Goal: Task Accomplishment & Management: Use online tool/utility

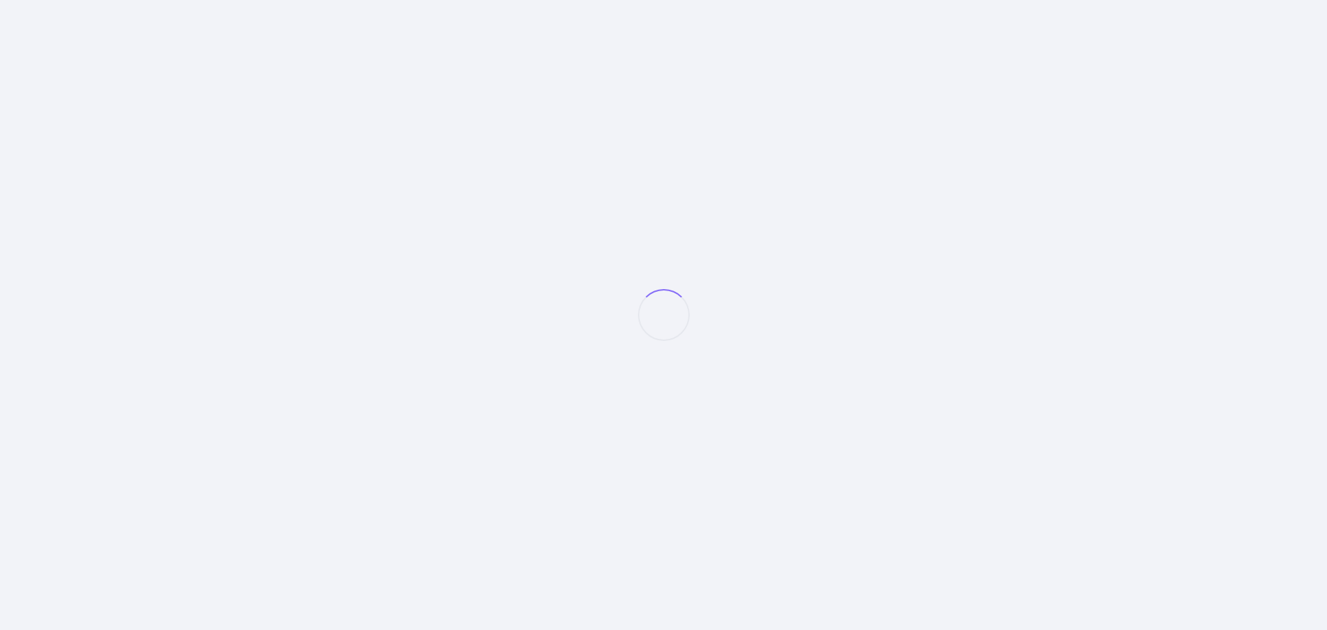
select select "null"
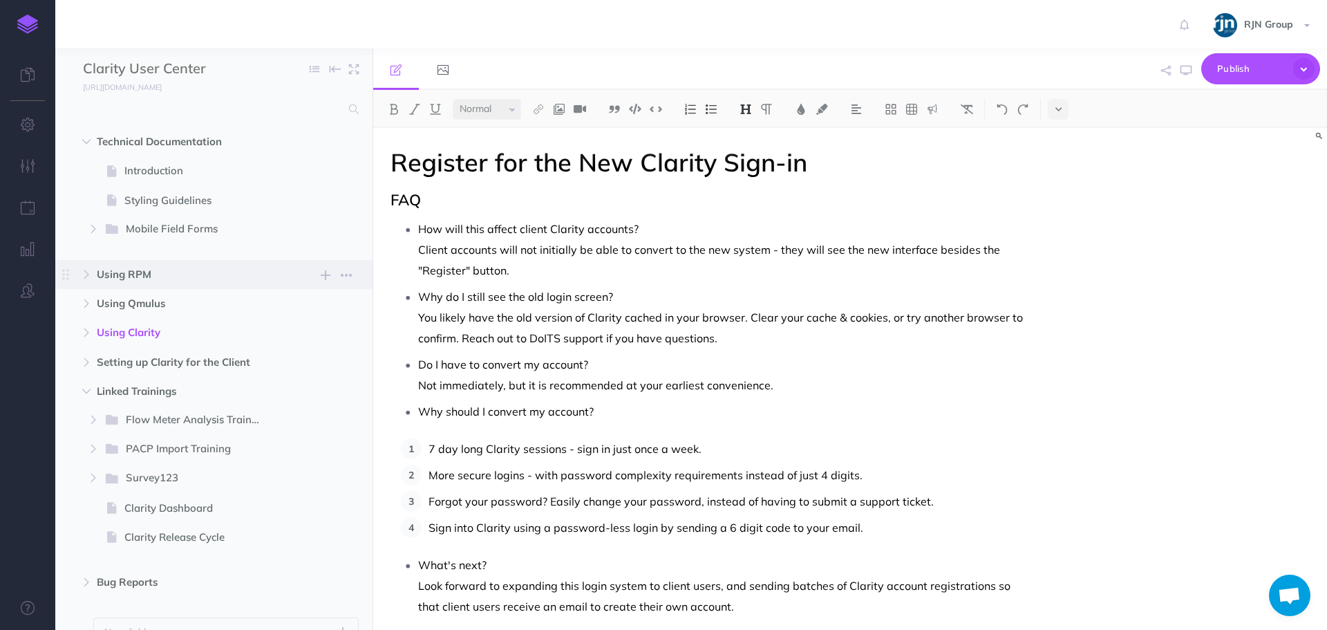
click at [125, 268] on span "Using RPM" at bounding box center [185, 274] width 176 height 17
select select "null"
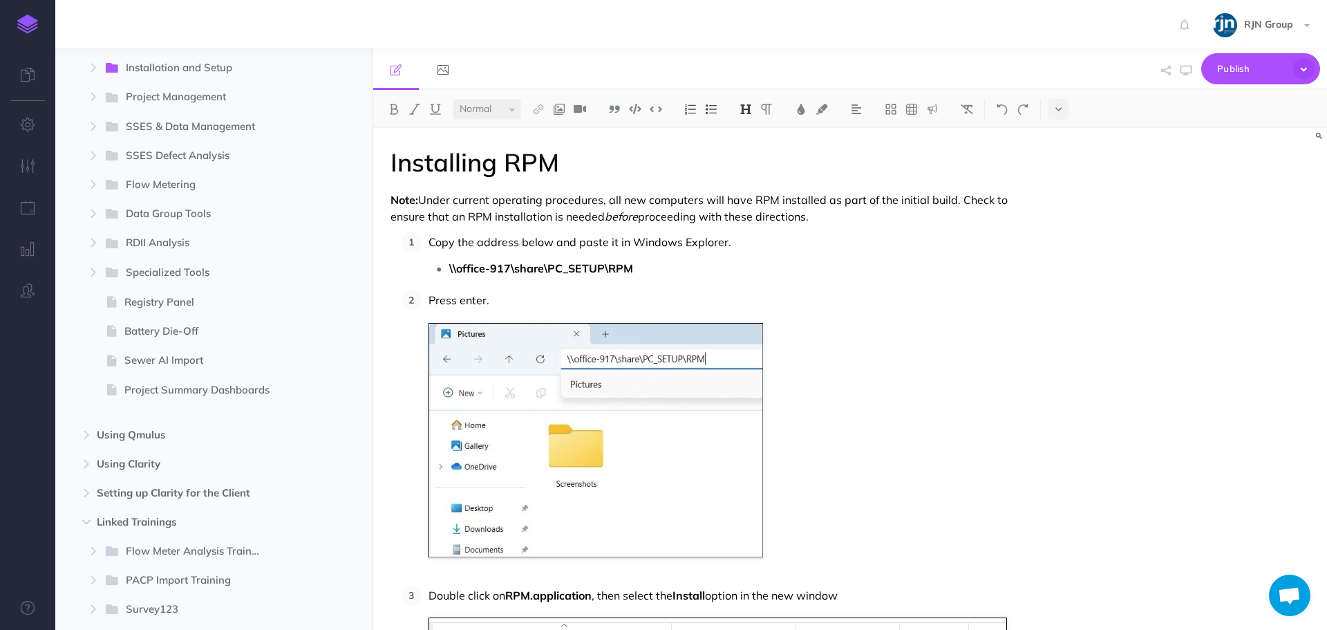
scroll to position [277, 0]
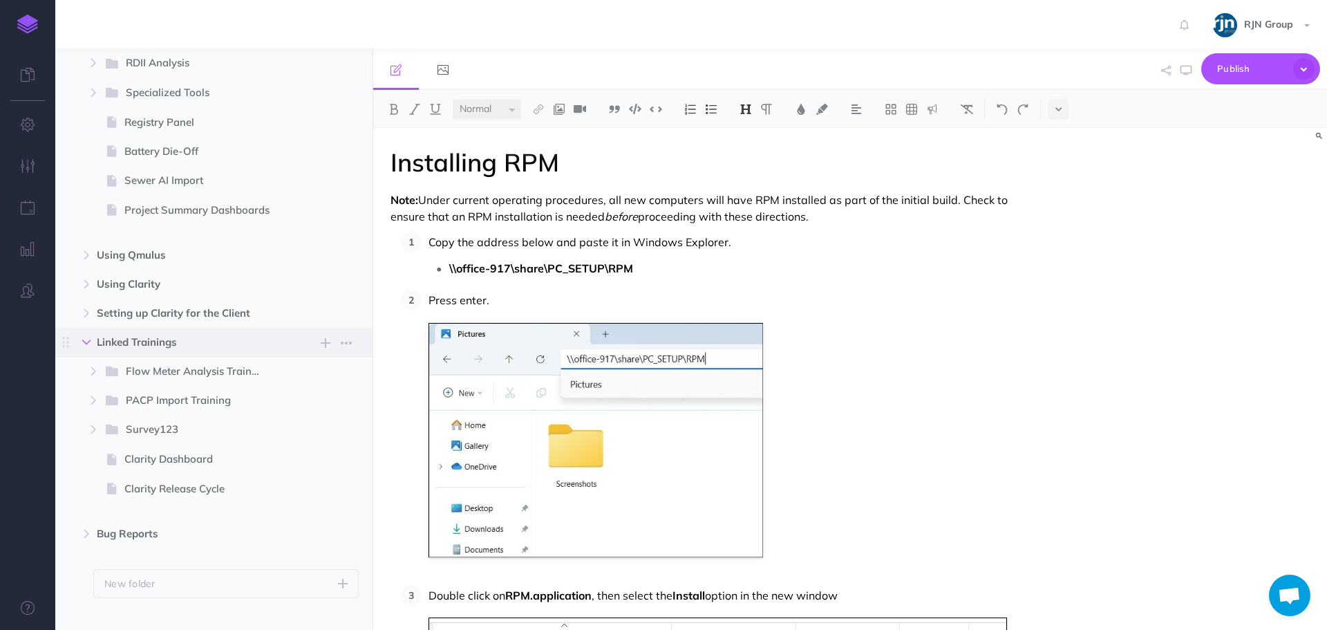
click at [88, 342] on icon "button" at bounding box center [86, 342] width 8 height 8
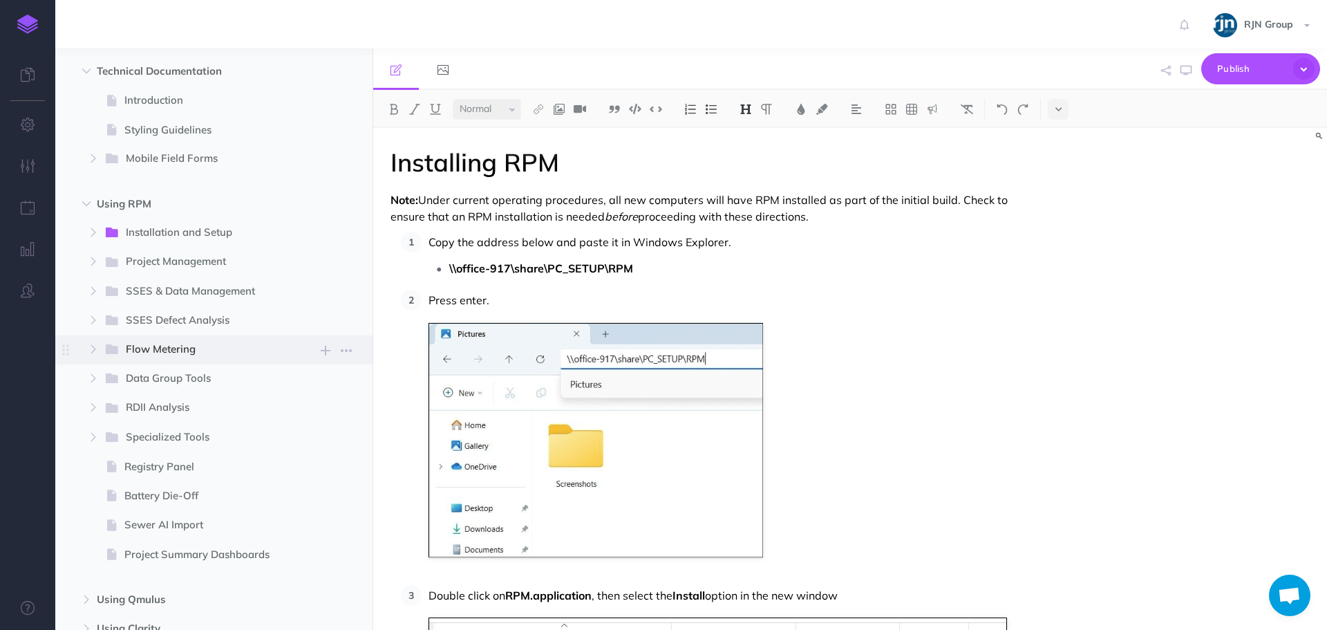
scroll to position [69, 0]
click at [97, 439] on icon "button" at bounding box center [93, 438] width 8 height 8
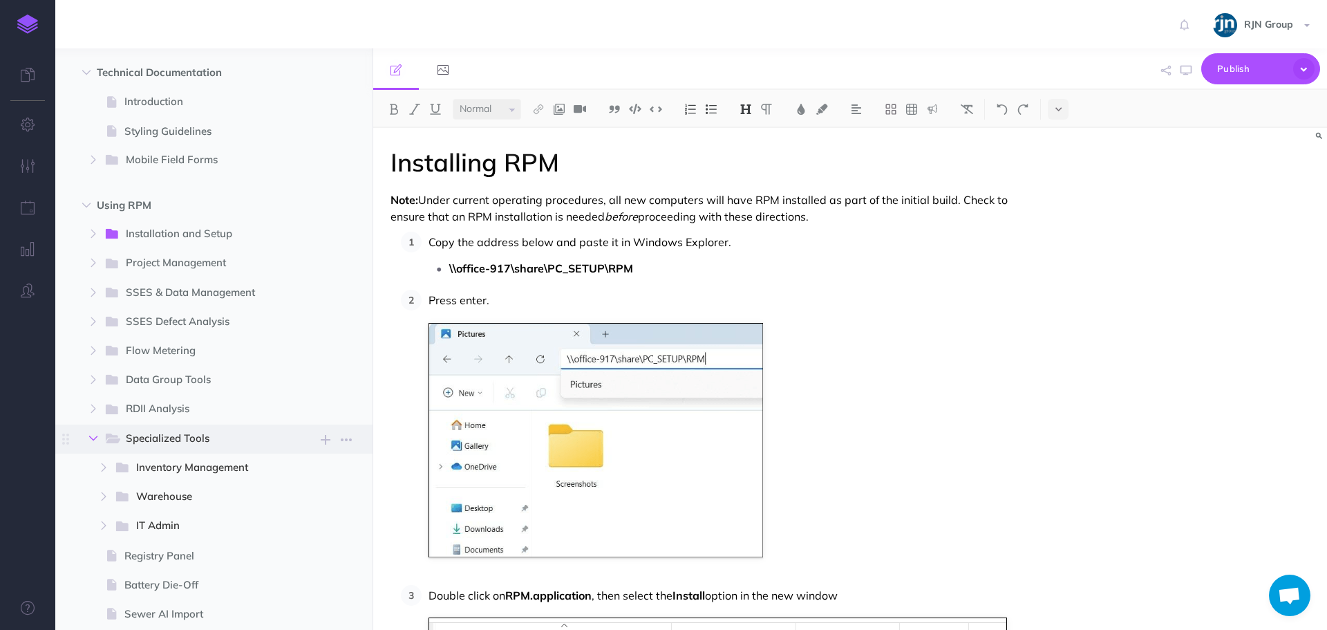
click at [97, 439] on icon "button" at bounding box center [93, 438] width 8 height 8
click at [101, 437] on button "button" at bounding box center [93, 438] width 25 height 17
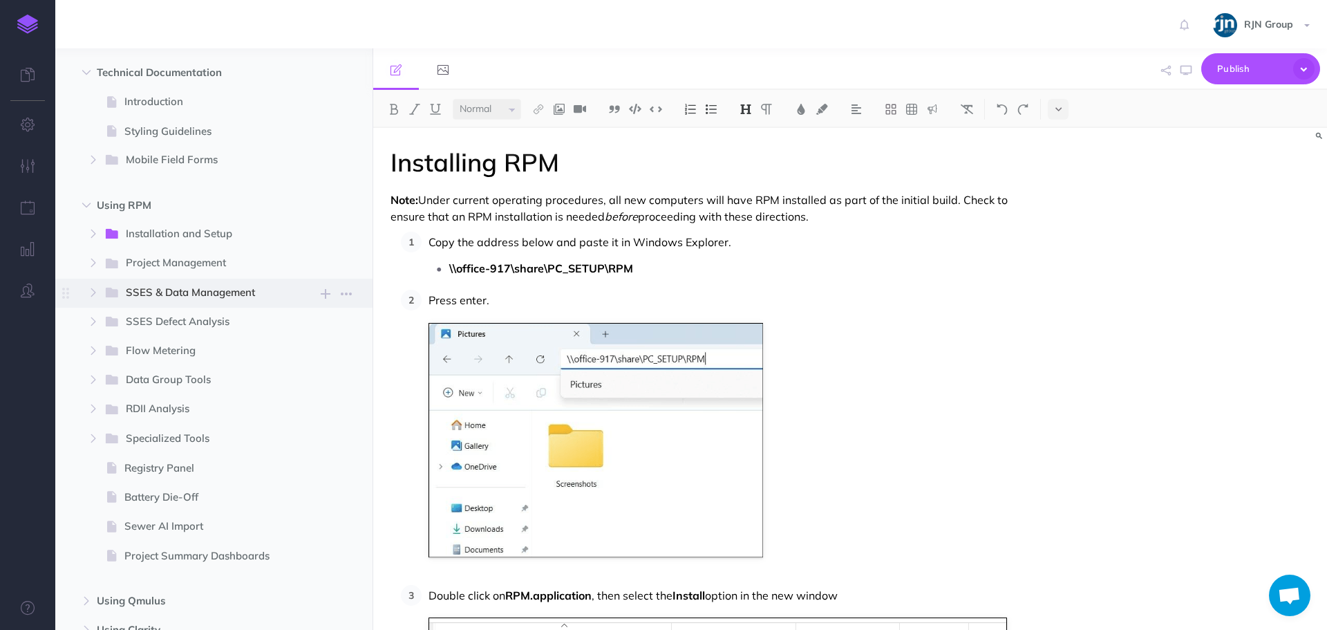
click at [104, 301] on span "SSES & Data Management New folder Add a new folder inside this folder New page …" at bounding box center [231, 293] width 255 height 29
select select "null"
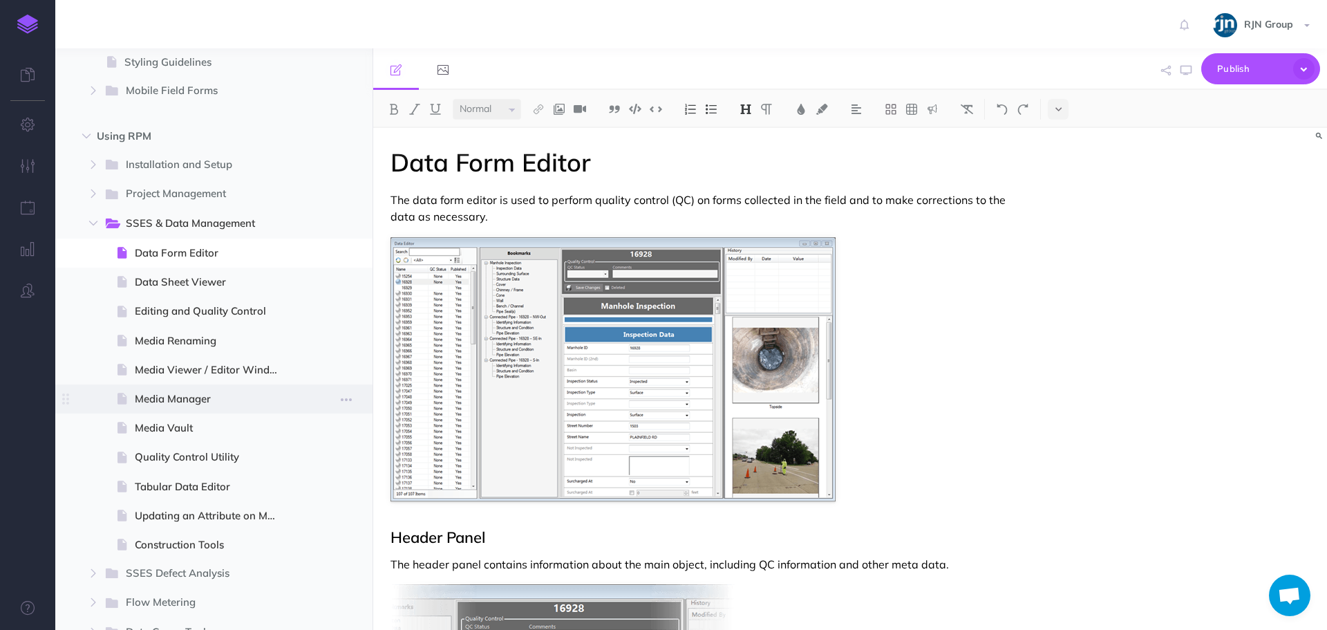
scroll to position [207, 0]
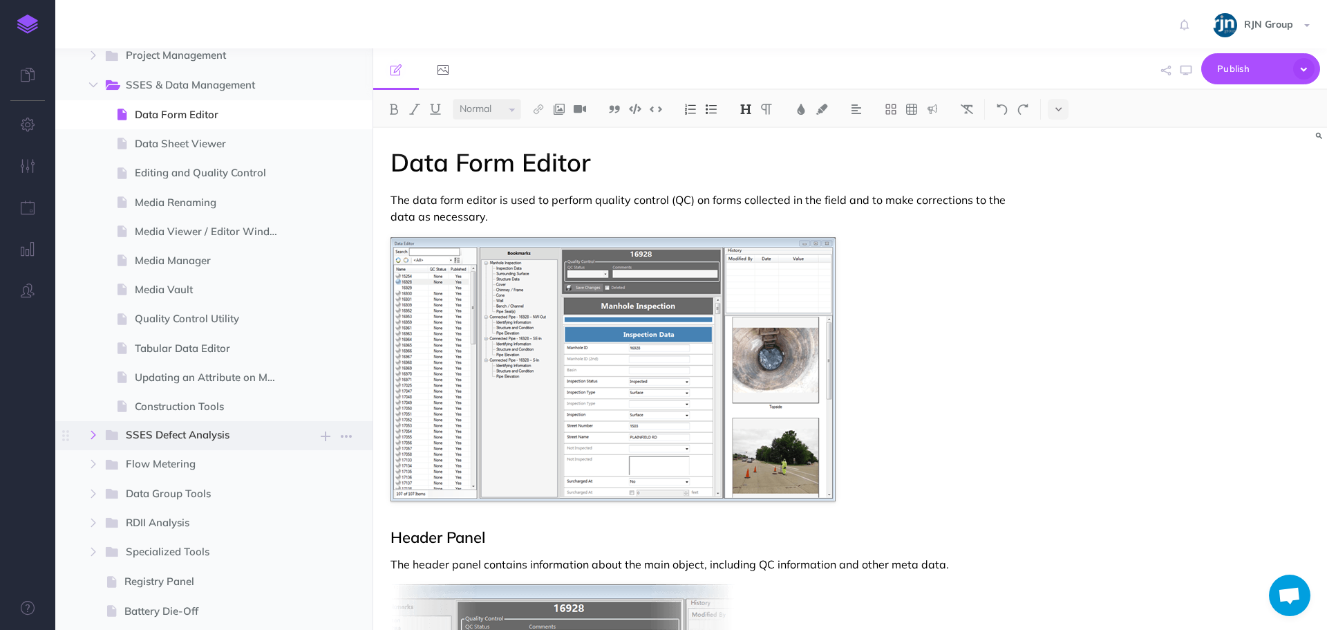
click at [88, 434] on button "button" at bounding box center [93, 435] width 25 height 17
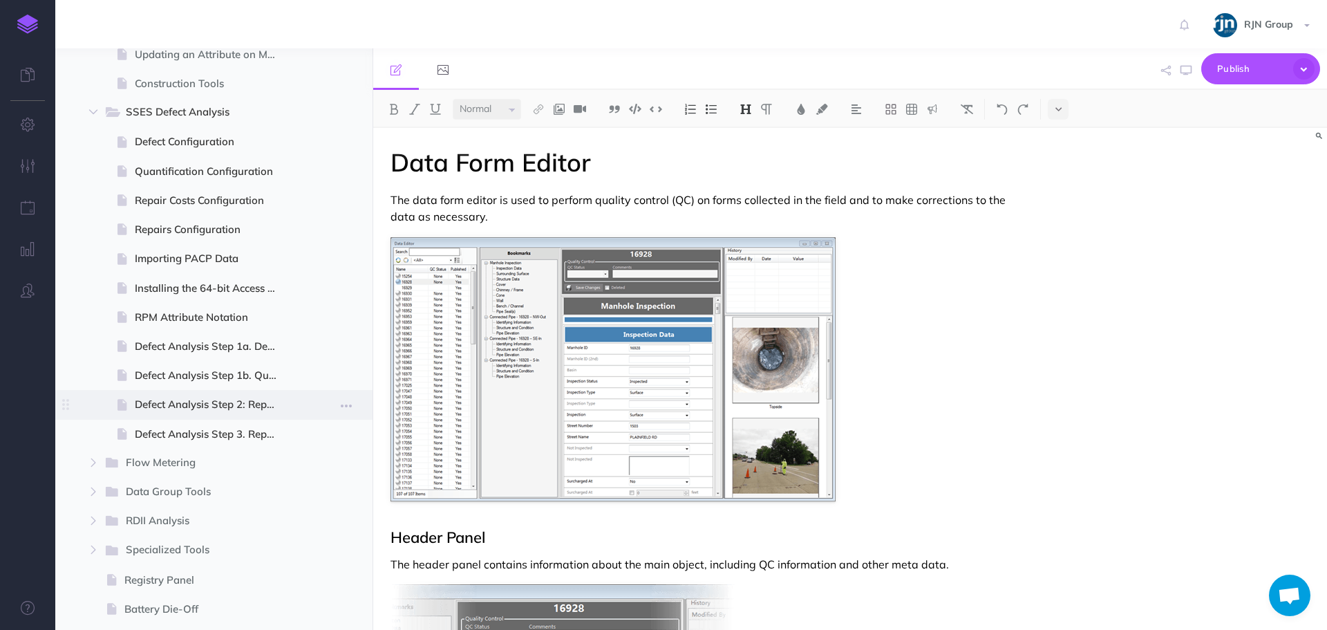
scroll to position [622, 0]
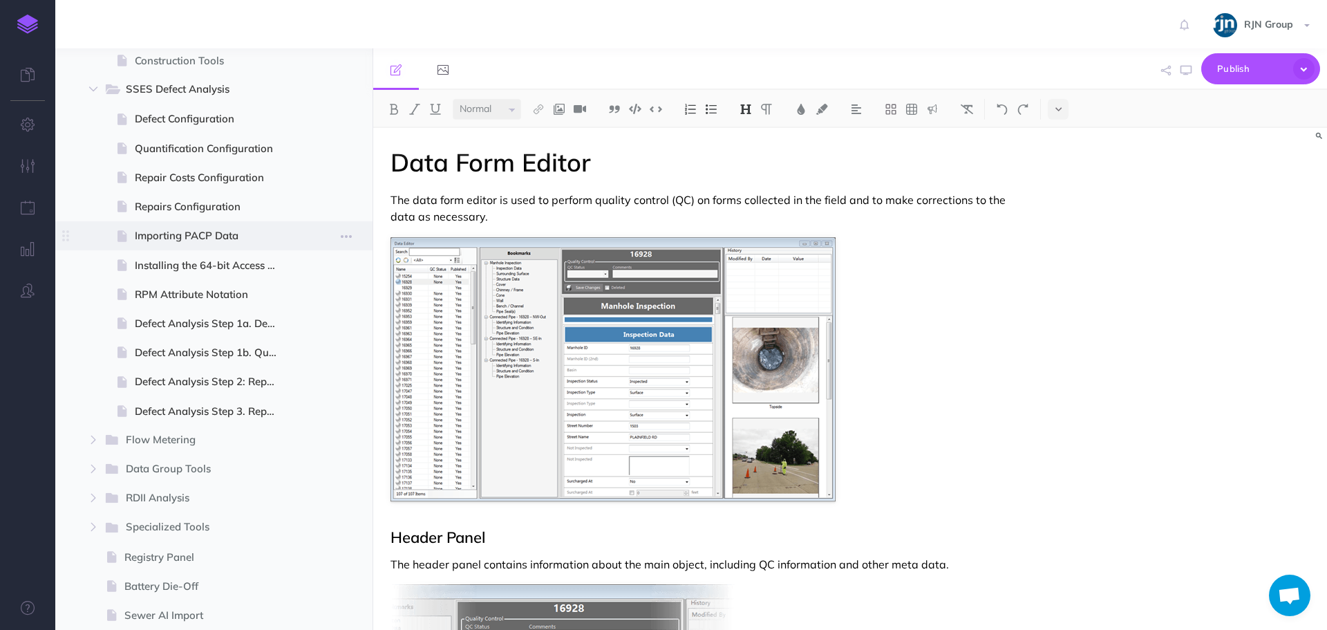
click at [219, 234] on span "Importing PACP Data" at bounding box center [212, 235] width 155 height 17
select select "null"
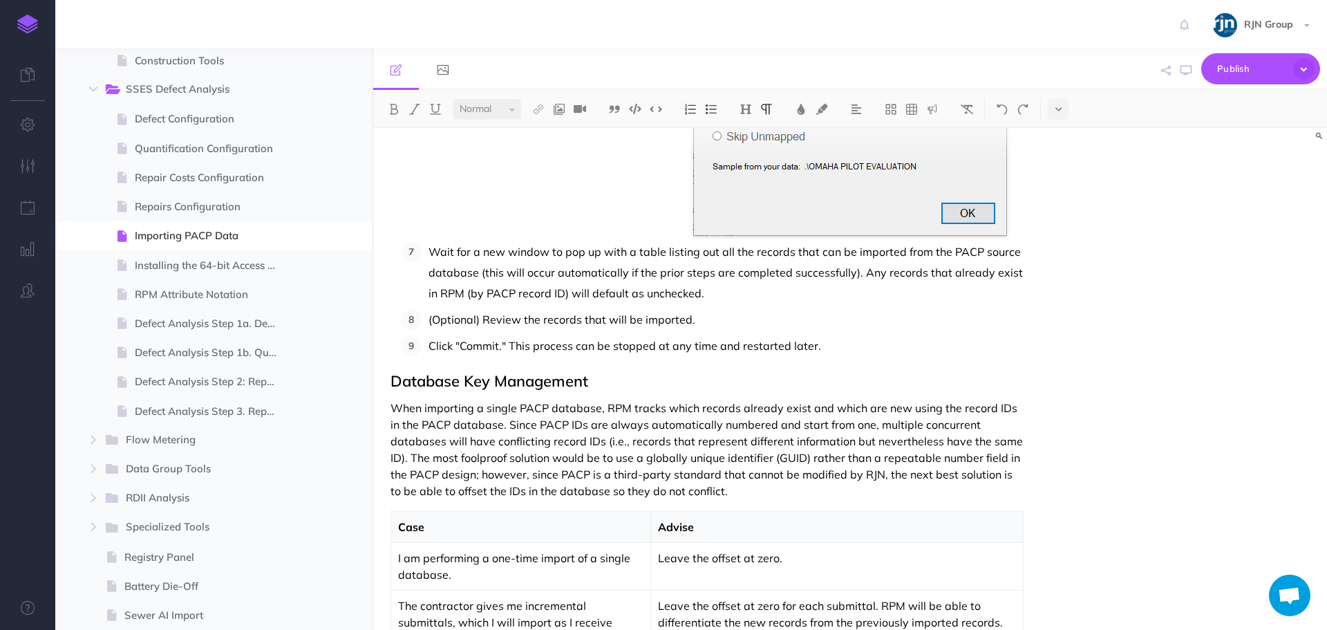
scroll to position [1244, 0]
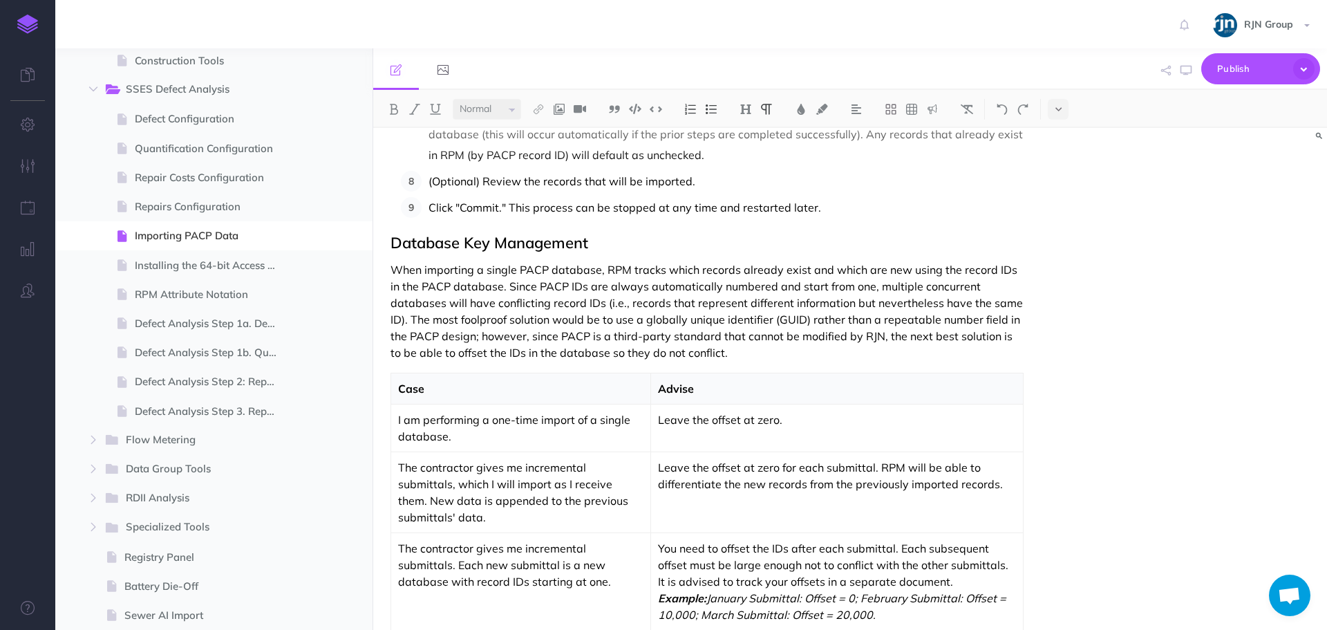
drag, startPoint x: 501, startPoint y: 449, endPoint x: 440, endPoint y: 425, distance: 65.2
click at [440, 425] on p "I am performing a one-time import of a single database." at bounding box center [520, 427] width 245 height 33
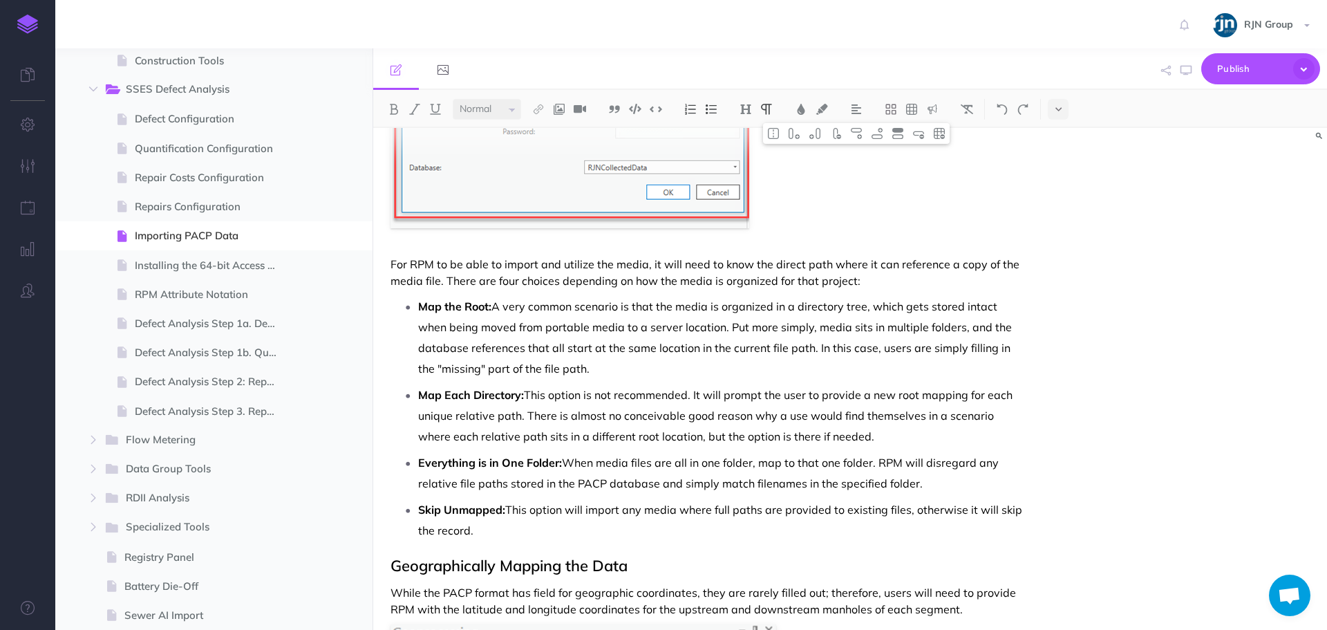
scroll to position [2420, 0]
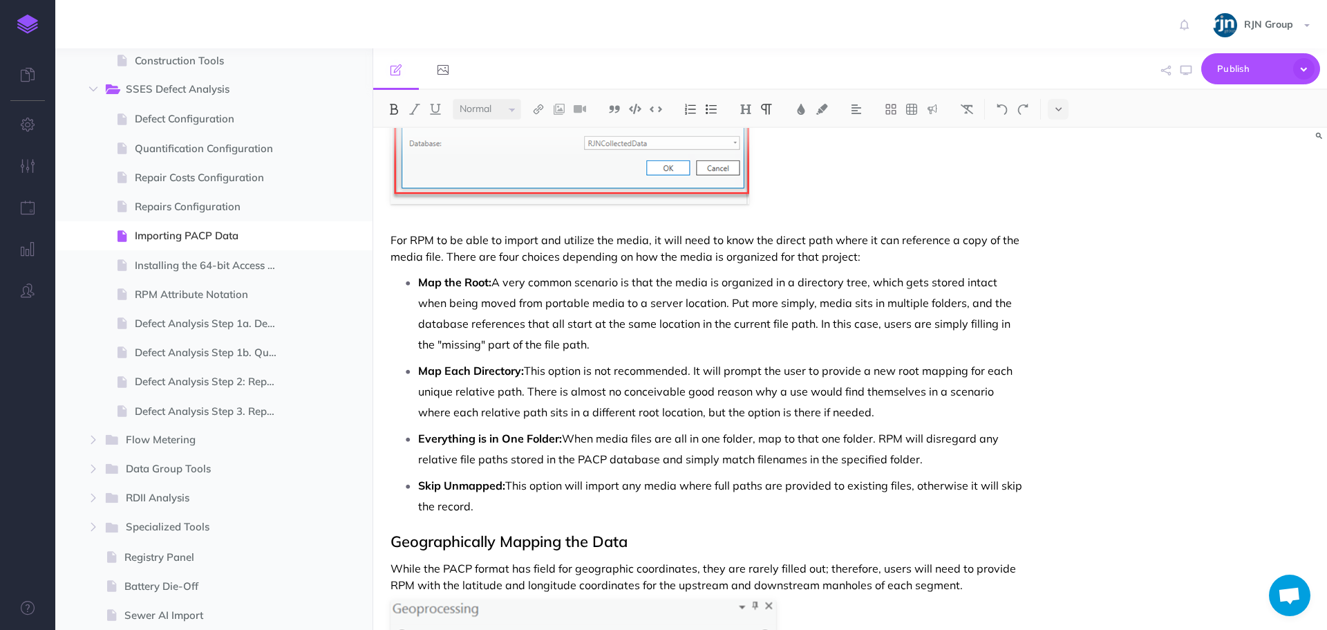
drag, startPoint x: 919, startPoint y: 454, endPoint x: 424, endPoint y: 433, distance: 495.4
click at [425, 433] on p "Everything is in One Folder: When media files are all in one folder, map to tha…" at bounding box center [721, 448] width 606 height 41
click at [514, 450] on p "Everything is in One Folder: When media files are all in one folder, map to tha…" at bounding box center [721, 448] width 606 height 41
drag, startPoint x: 940, startPoint y: 454, endPoint x: 413, endPoint y: 442, distance: 526.9
click at [418, 442] on li "Everything is in One Folder: When media files are all in one folder, map to tha…" at bounding box center [721, 448] width 606 height 41
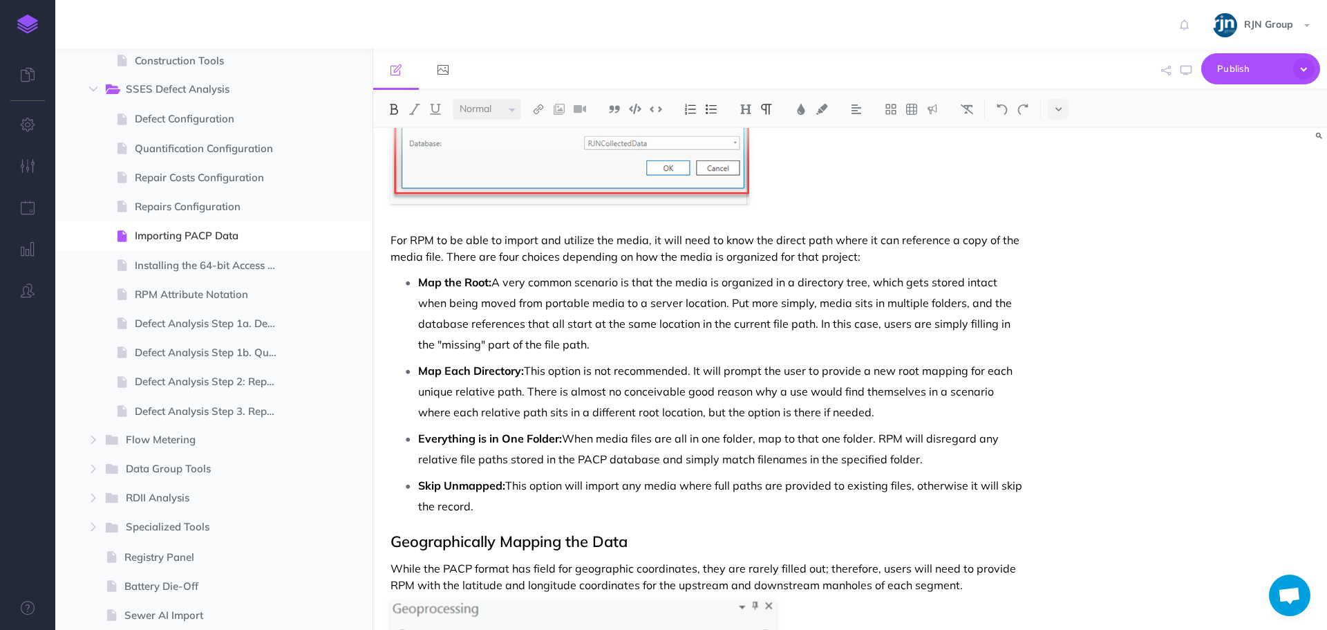
copy p "Everything is in One Folder: When media files are all in one folder, map to tha…"
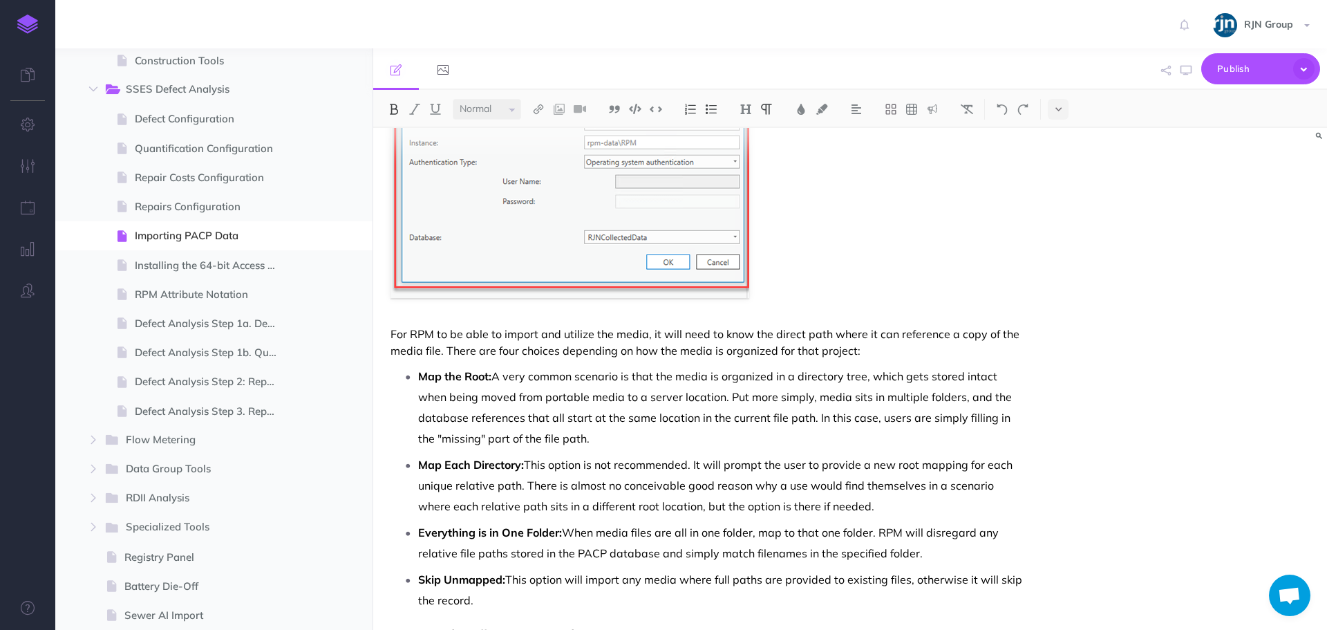
scroll to position [2351, 0]
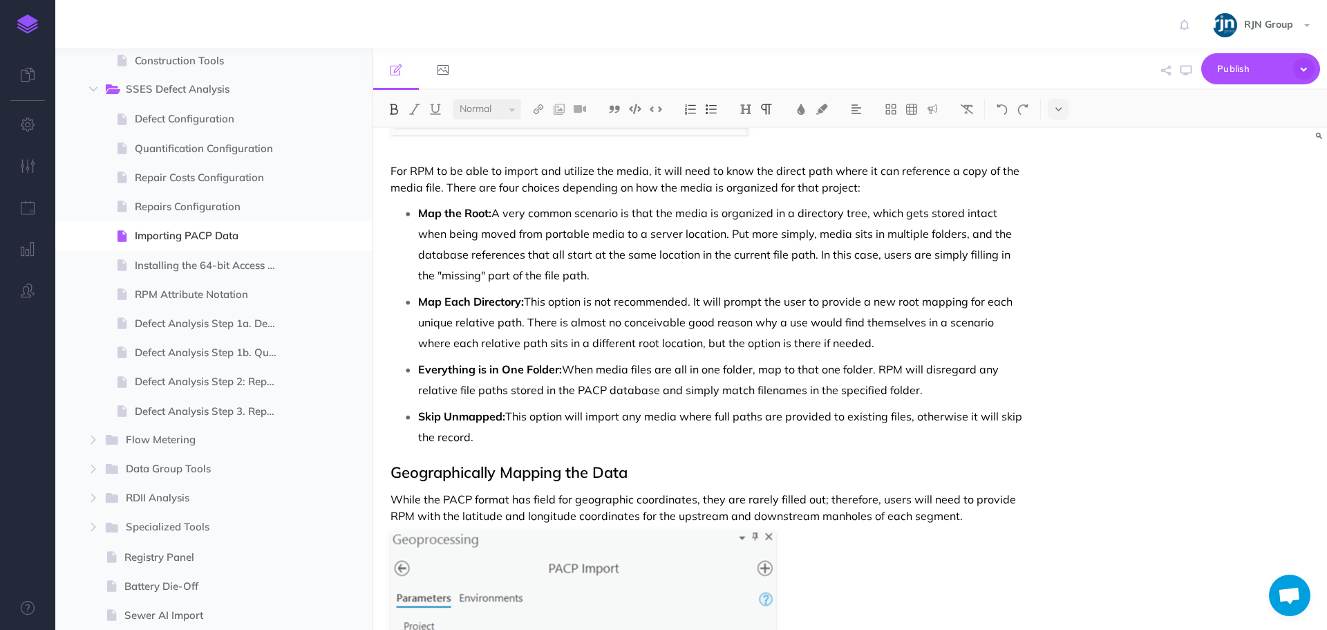
drag, startPoint x: 391, startPoint y: 309, endPoint x: 503, endPoint y: 444, distance: 175.3
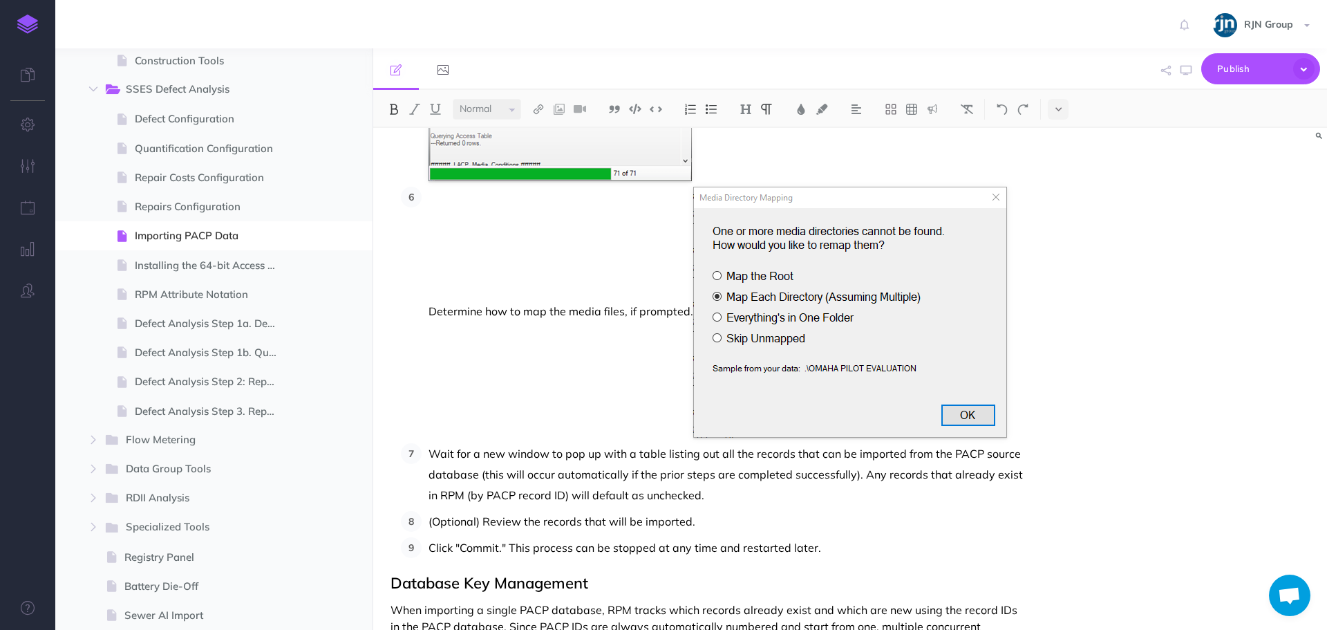
scroll to position [830, 0]
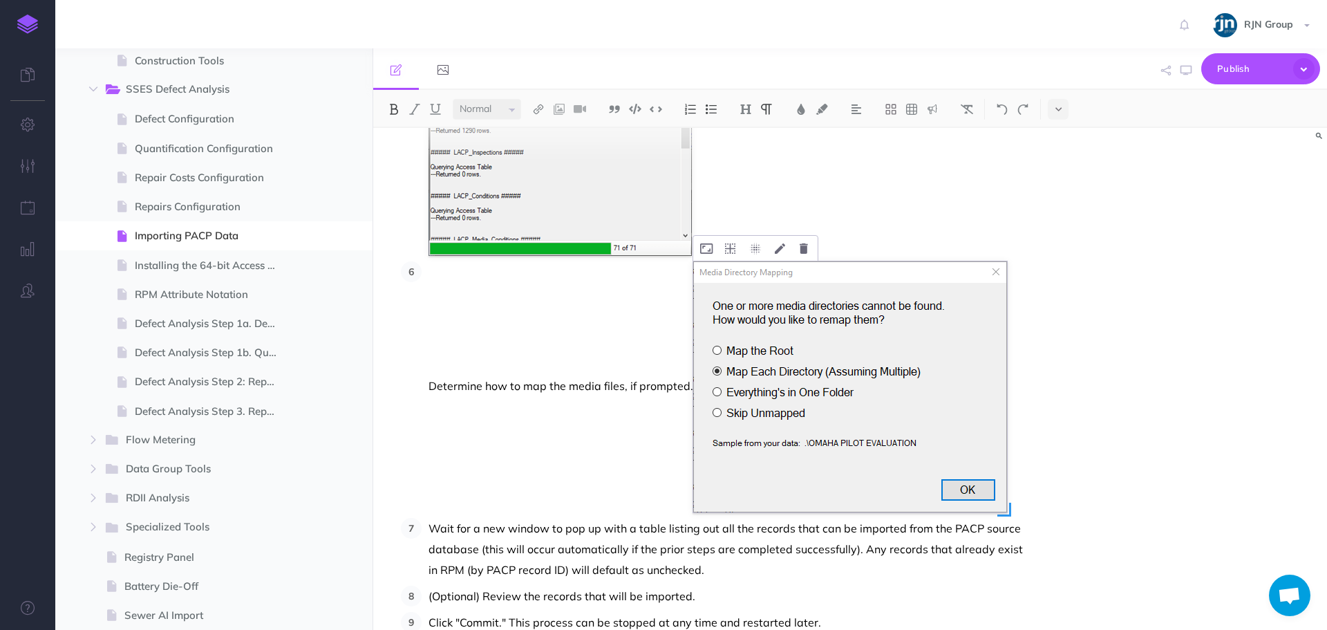
click at [738, 419] on img at bounding box center [850, 386] width 314 height 251
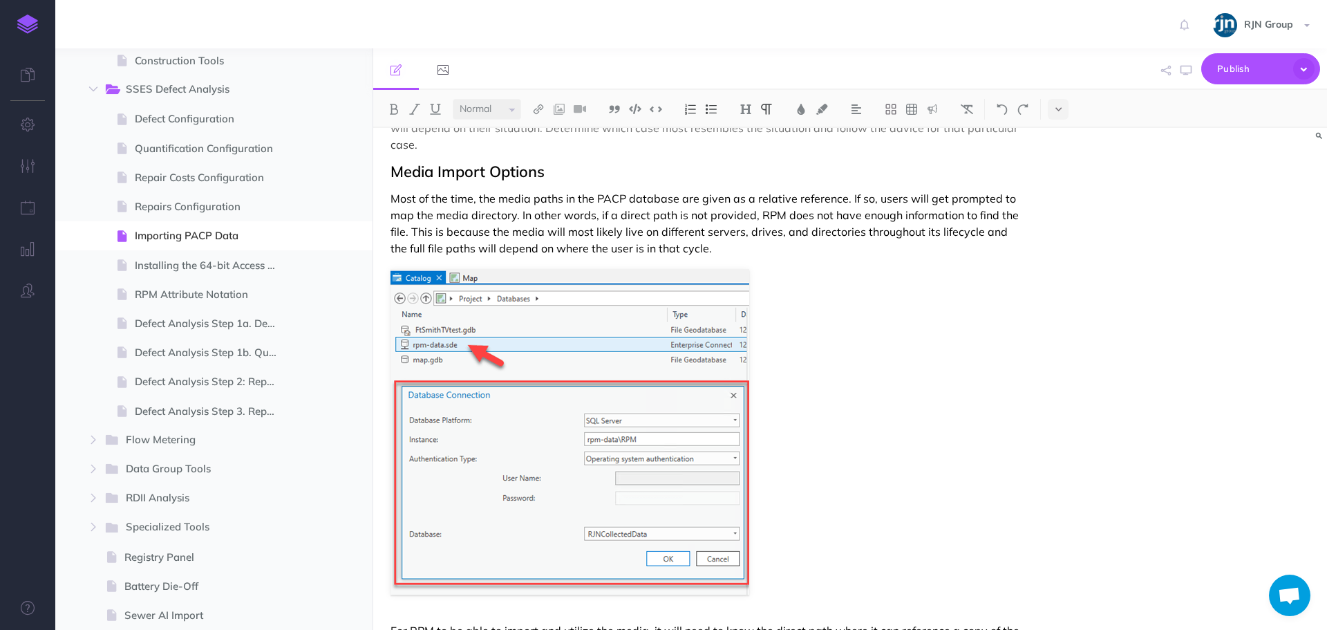
scroll to position [2005, 0]
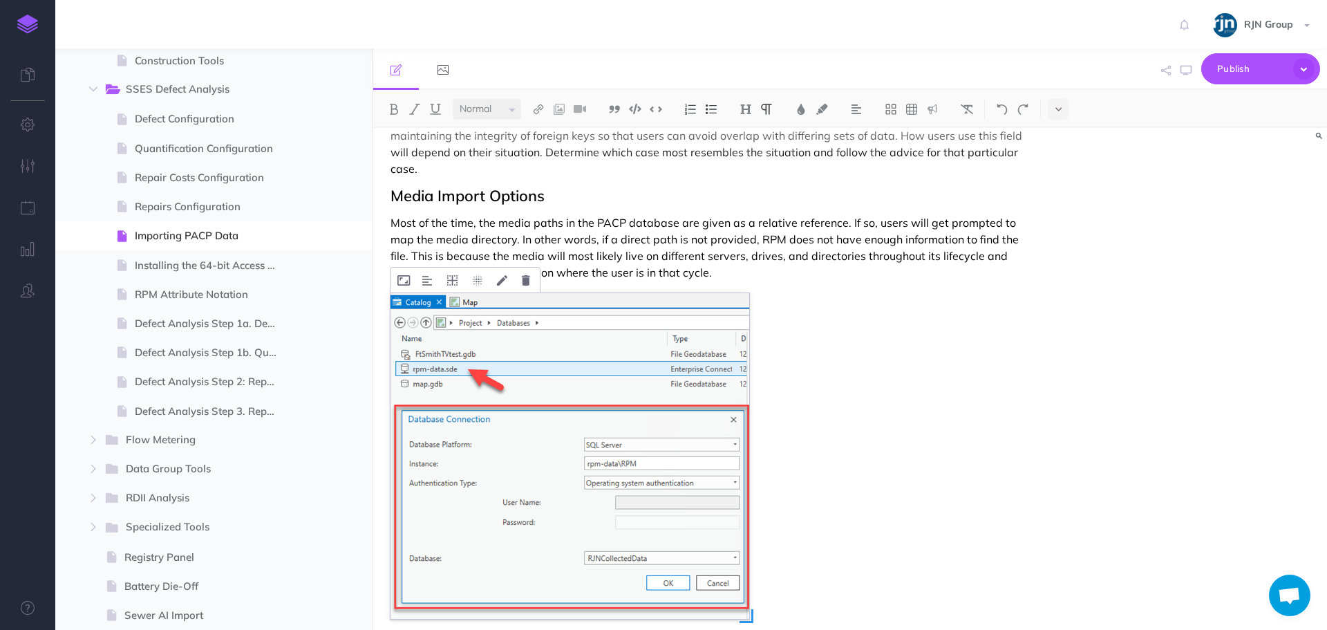
click at [646, 410] on img at bounding box center [570, 456] width 359 height 326
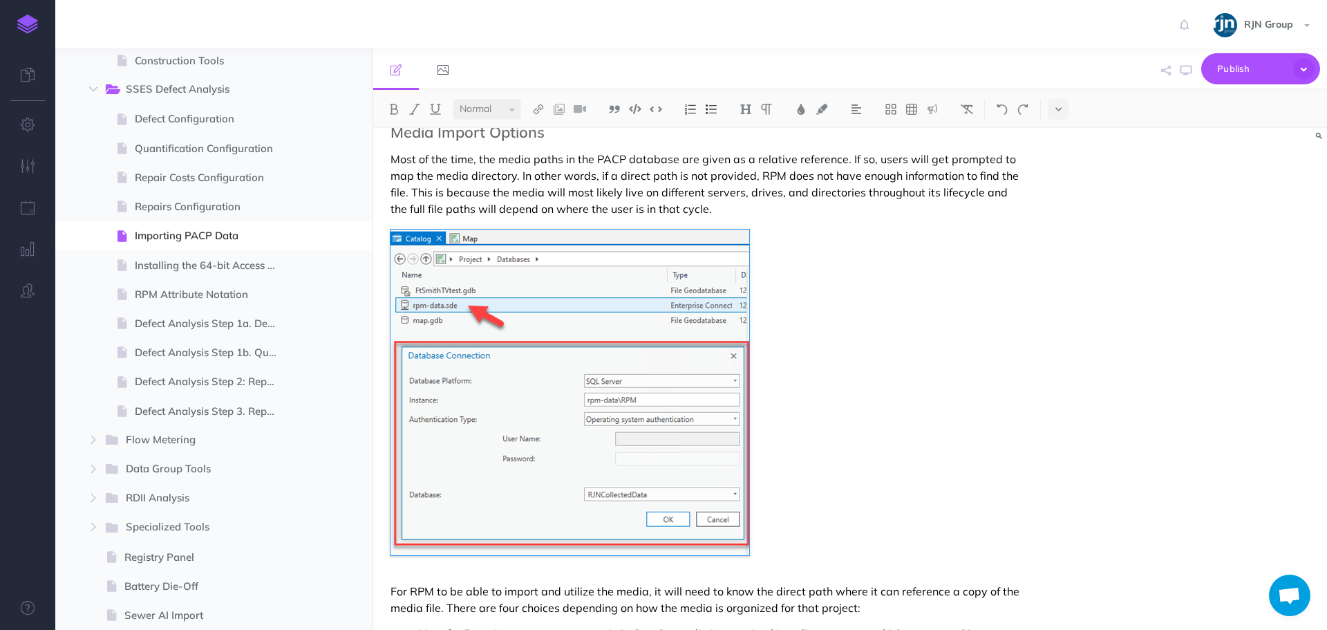
scroll to position [2055, 0]
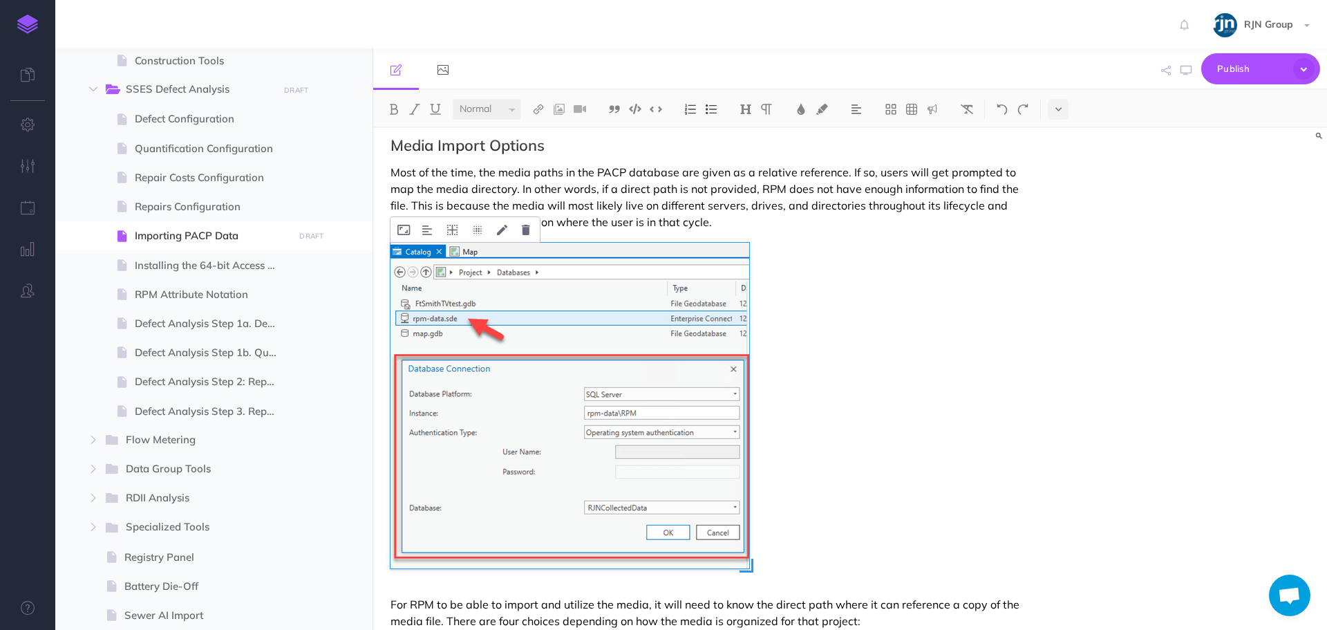
click at [685, 343] on img at bounding box center [570, 406] width 359 height 326
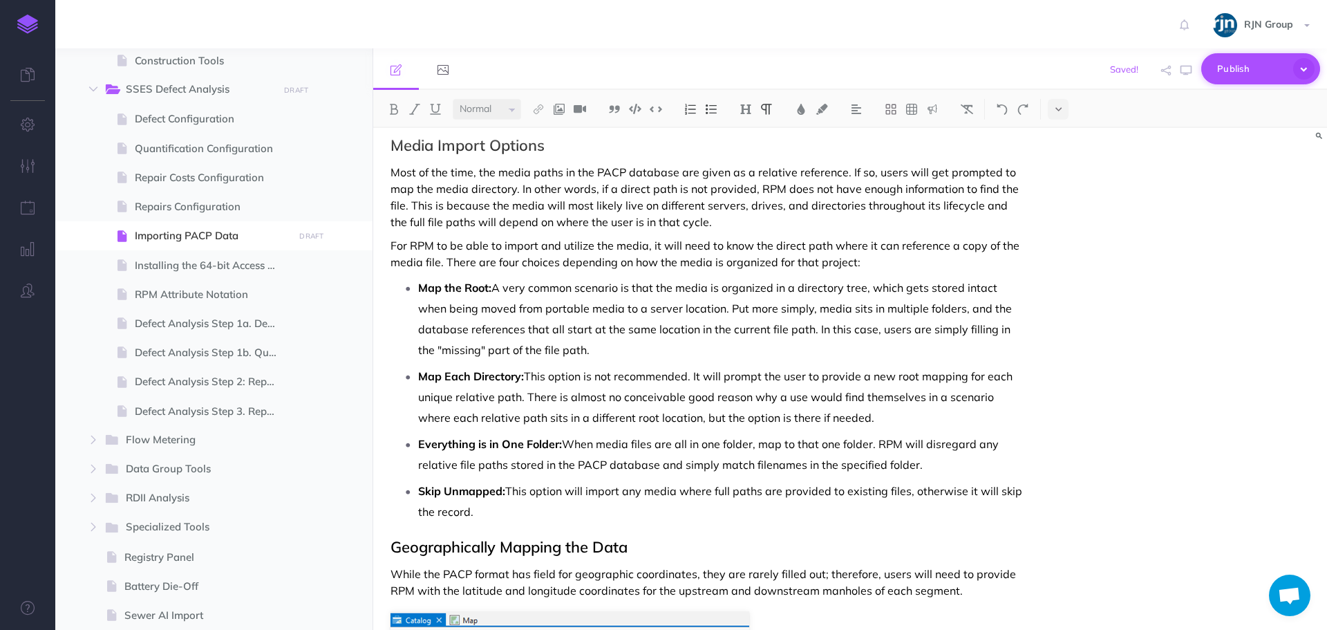
click at [1264, 66] on span "Publish" at bounding box center [1251, 68] width 69 height 21
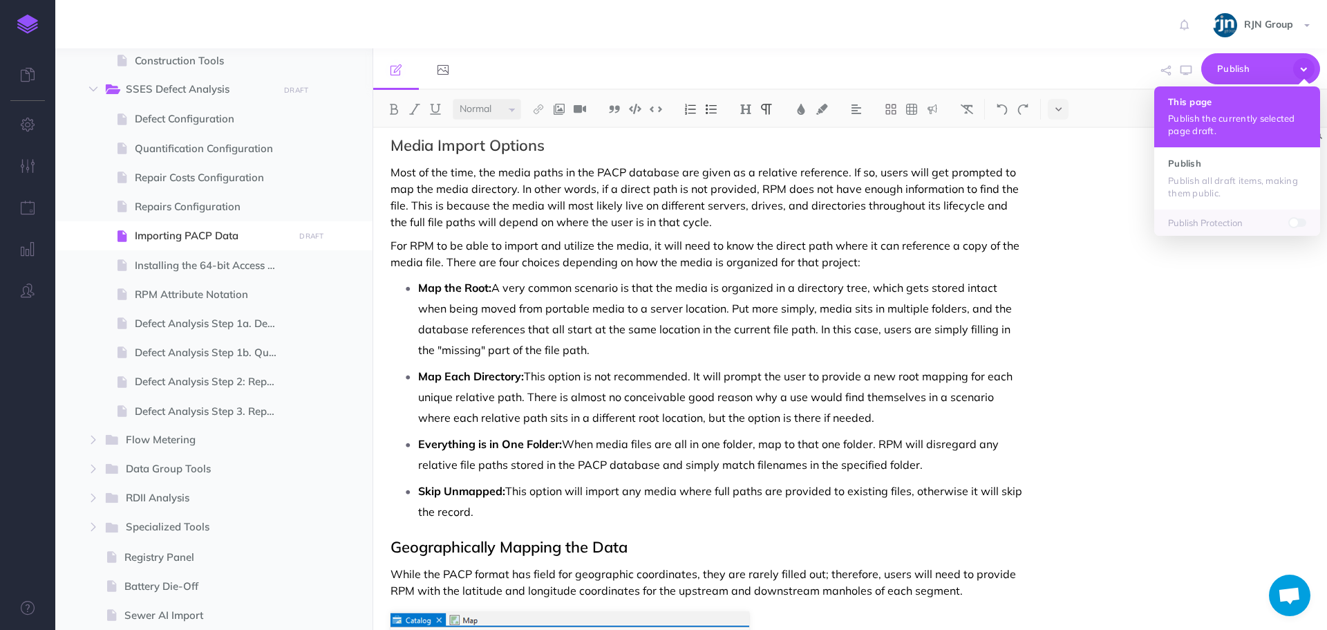
click at [1204, 107] on button "This page Publish the currently selected page draft." at bounding box center [1238, 116] width 166 height 61
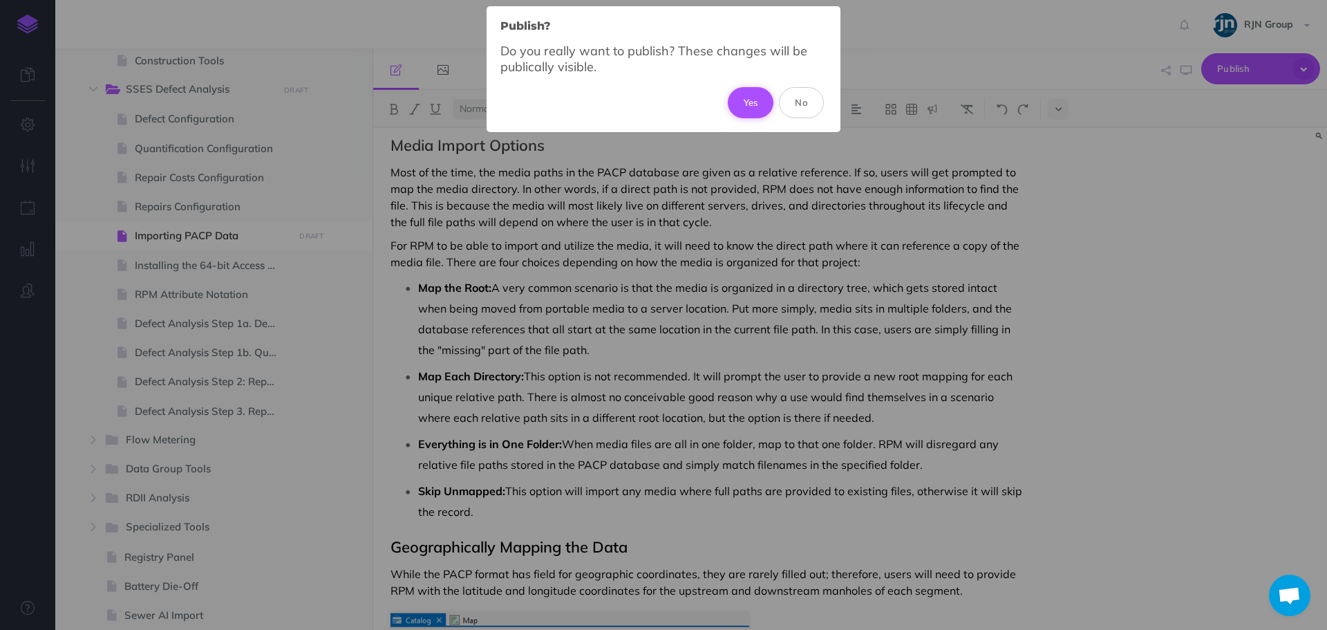
click at [752, 109] on button "Yes" at bounding box center [751, 102] width 46 height 30
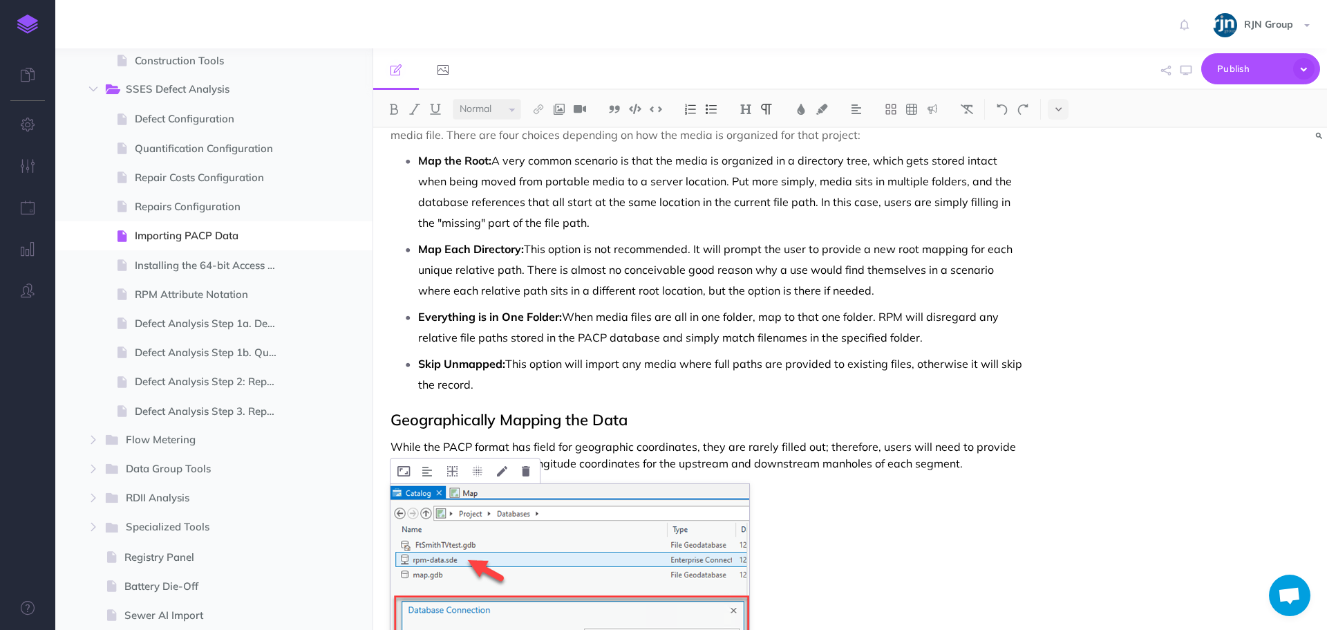
scroll to position [2470, 0]
